Goal: Find specific page/section: Find specific page/section

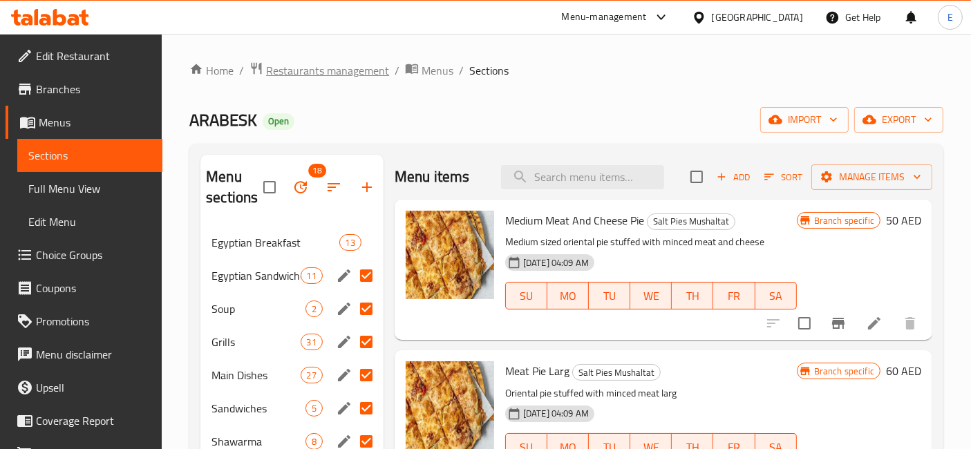
click at [282, 73] on span "Restaurants management" at bounding box center [327, 70] width 123 height 17
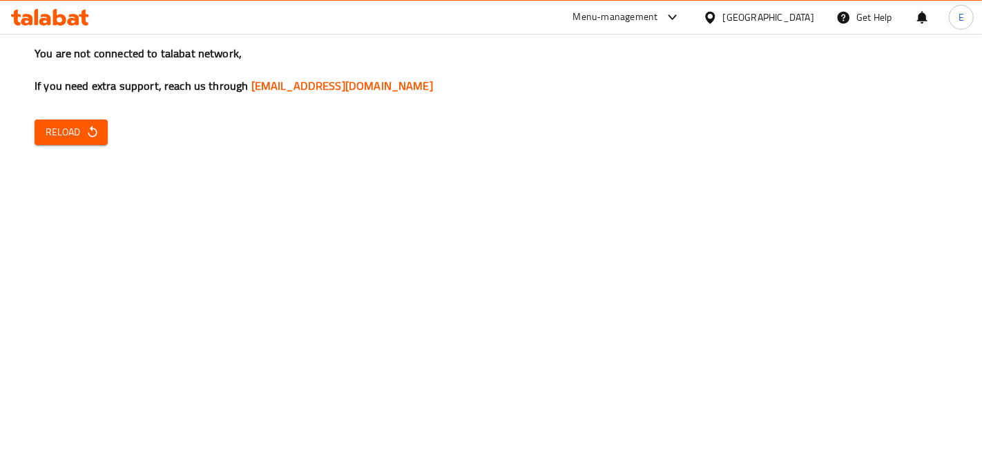
click at [112, 205] on div "You are not connected to talabat network, If you need extra support, reach us t…" at bounding box center [491, 224] width 982 height 449
click at [68, 149] on div "You are not connected to talabat network, If you need extra support, reach us t…" at bounding box center [491, 224] width 982 height 449
click at [63, 133] on span "Reload" at bounding box center [71, 132] width 51 height 17
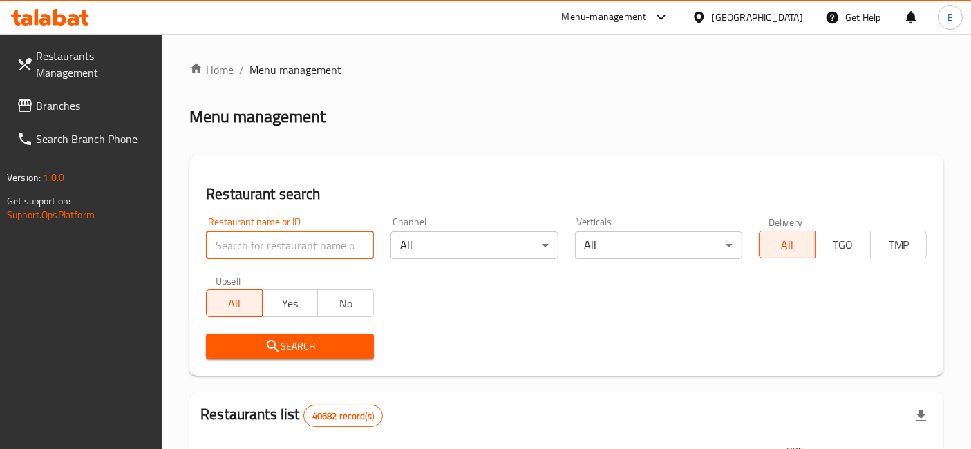
click at [274, 237] on input "search" at bounding box center [290, 245] width 168 height 28
type input "[PERSON_NAME]"
click button "Search" at bounding box center [290, 347] width 168 height 26
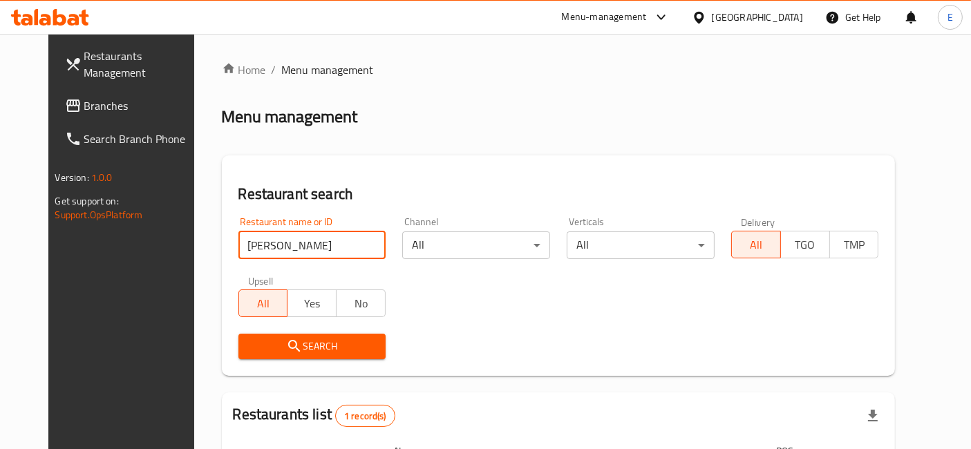
scroll to position [155, 0]
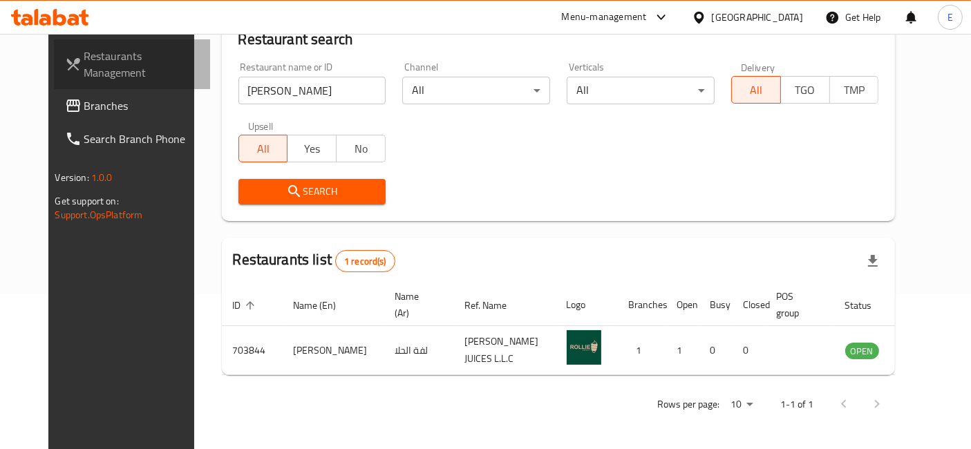
click at [131, 75] on span "Restaurants Management" at bounding box center [141, 64] width 115 height 33
